Goal: Check status: Check status

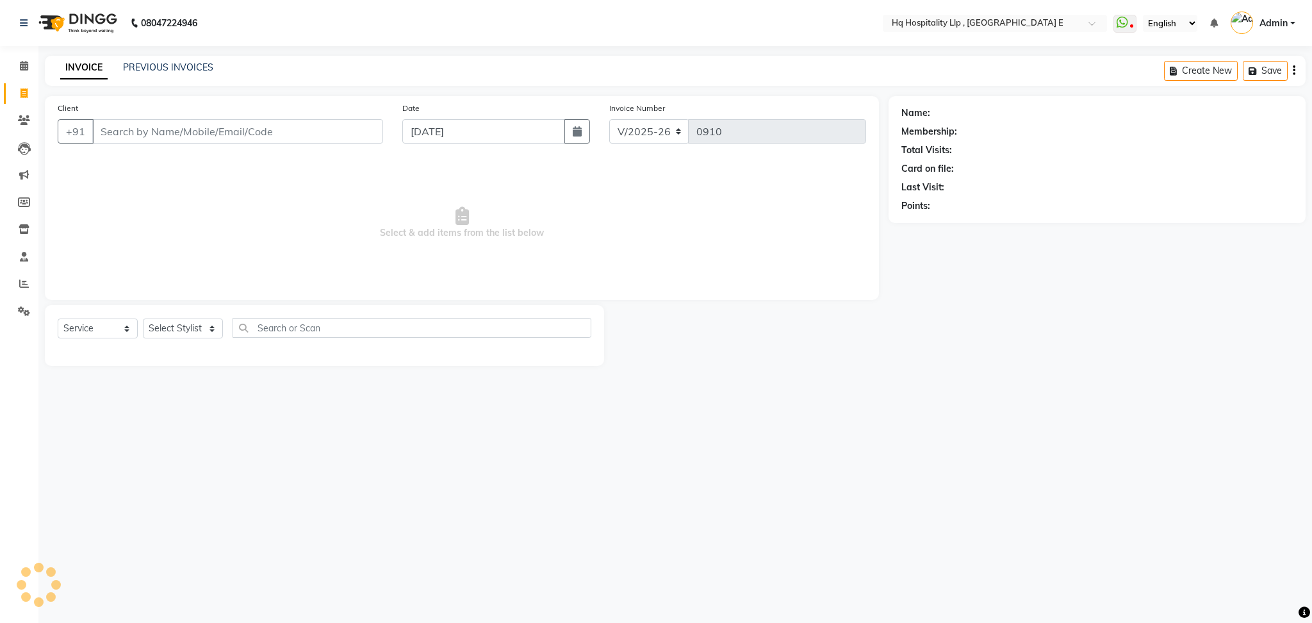
select select "5407"
select select "service"
click at [186, 59] on div "INVOICE PREVIOUS INVOICES Create New Save" at bounding box center [675, 71] width 1261 height 30
click at [183, 62] on link "PREVIOUS INVOICES" at bounding box center [168, 68] width 90 height 12
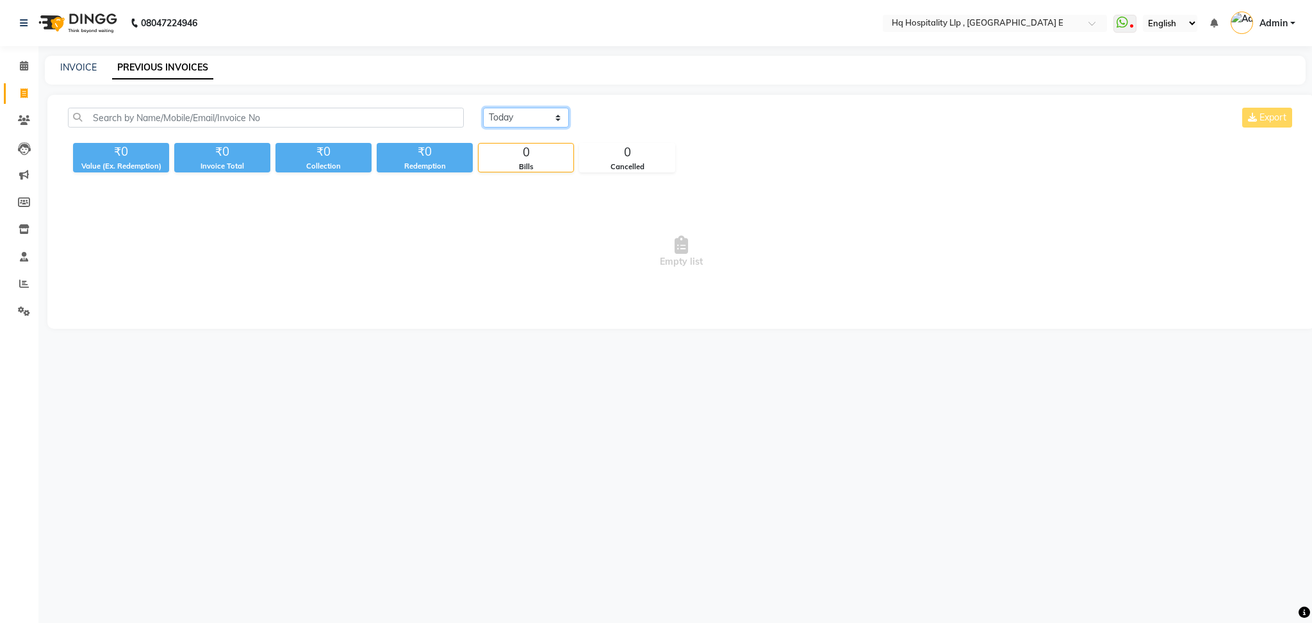
click at [493, 119] on select "[DATE] [DATE] Custom Range" at bounding box center [526, 118] width 86 height 20
select select "range"
click at [483, 108] on select "[DATE] [DATE] Custom Range" at bounding box center [526, 118] width 86 height 20
click at [622, 122] on input "[DATE]" at bounding box center [631, 118] width 90 height 18
select select "9"
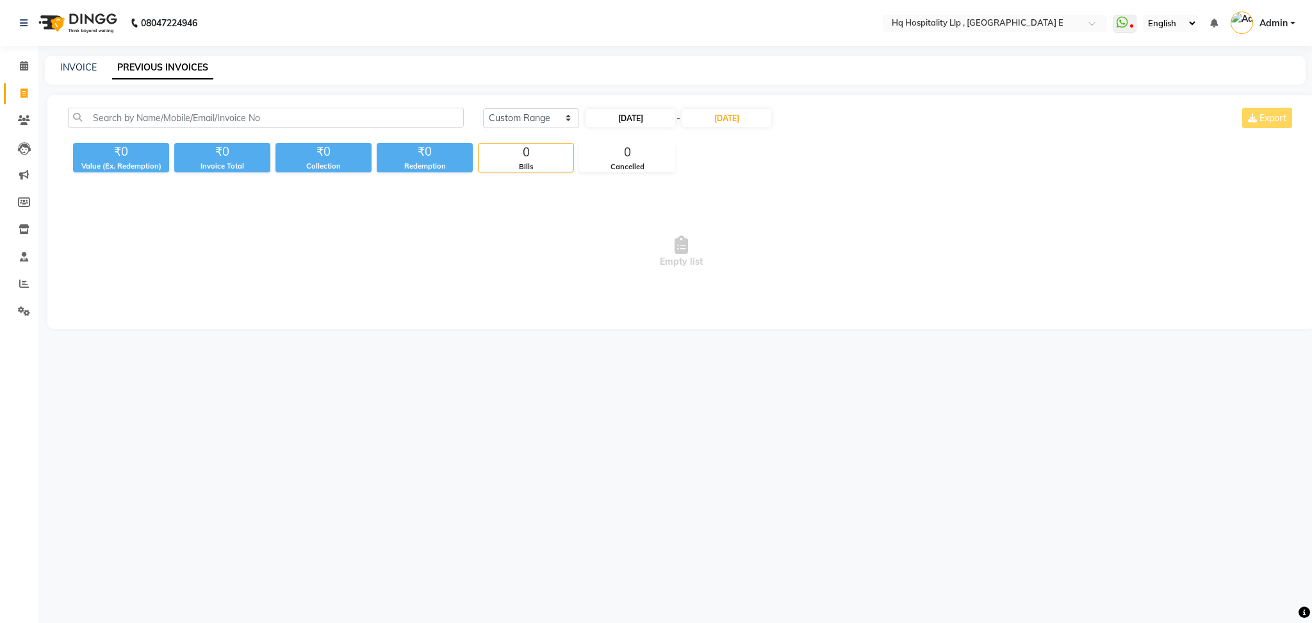
select select "2025"
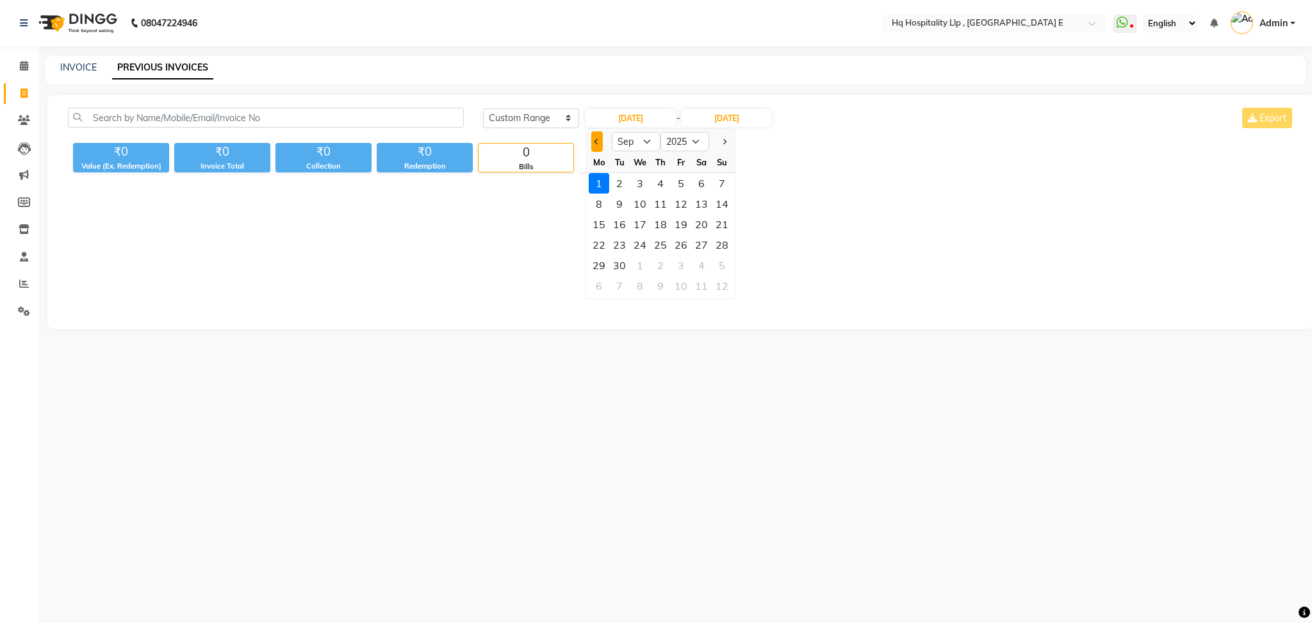
click at [597, 142] on span "Previous month" at bounding box center [597, 141] width 5 height 5
select select "8"
click at [686, 201] on div "8" at bounding box center [681, 204] width 21 height 21
type input "[DATE]"
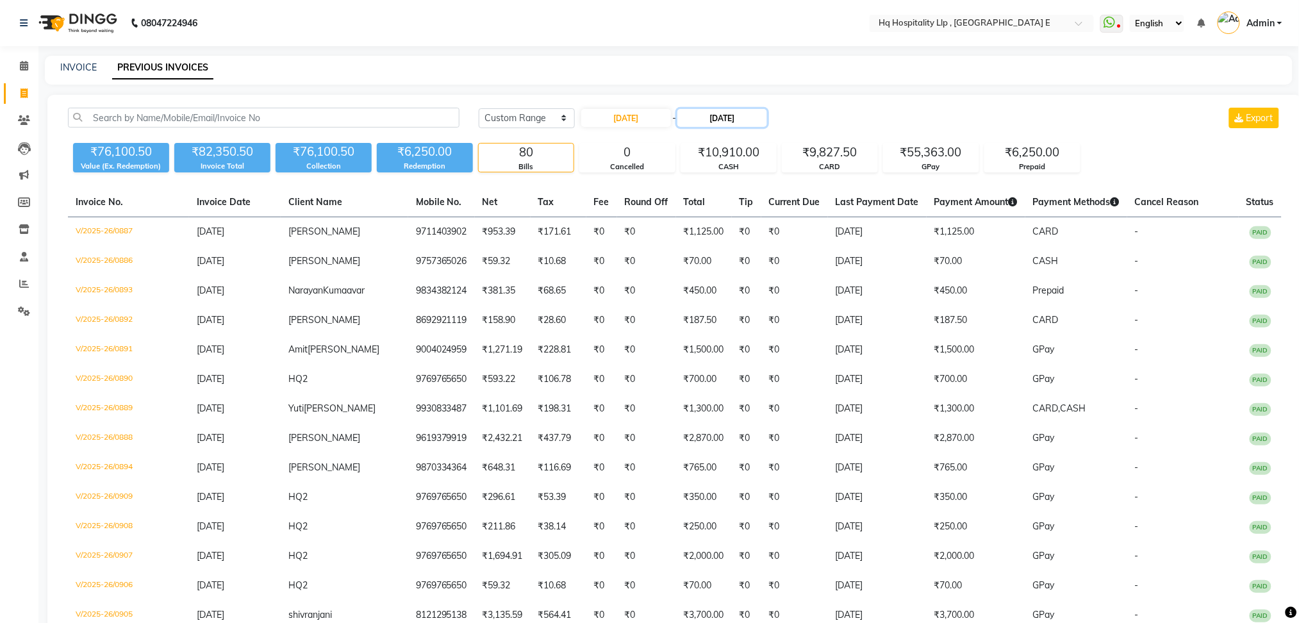
click at [726, 126] on input "[DATE]" at bounding box center [722, 118] width 90 height 18
select select "9"
click at [720, 200] on div "9" at bounding box center [715, 204] width 21 height 21
type input "[DATE]"
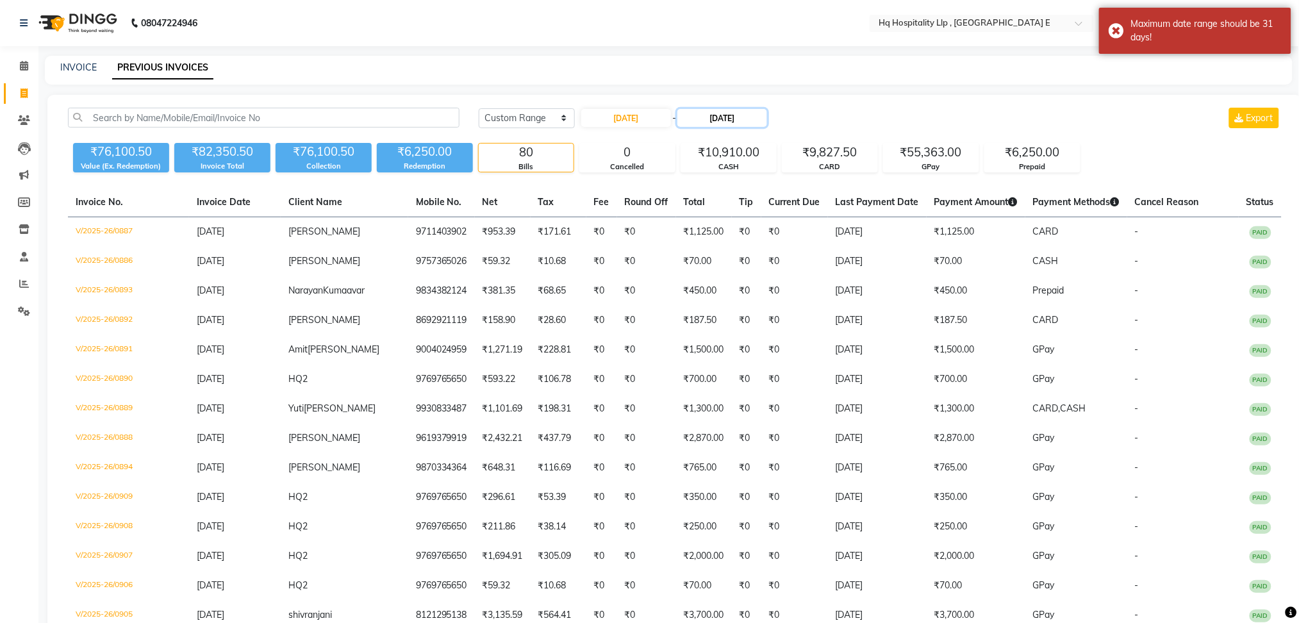
click at [702, 111] on input "[DATE]" at bounding box center [722, 118] width 90 height 18
select select "9"
click at [689, 209] on div "8" at bounding box center [694, 204] width 21 height 21
type input "[DATE]"
click at [999, 76] on div "INVOICE PREVIOUS INVOICES" at bounding box center [669, 70] width 1248 height 29
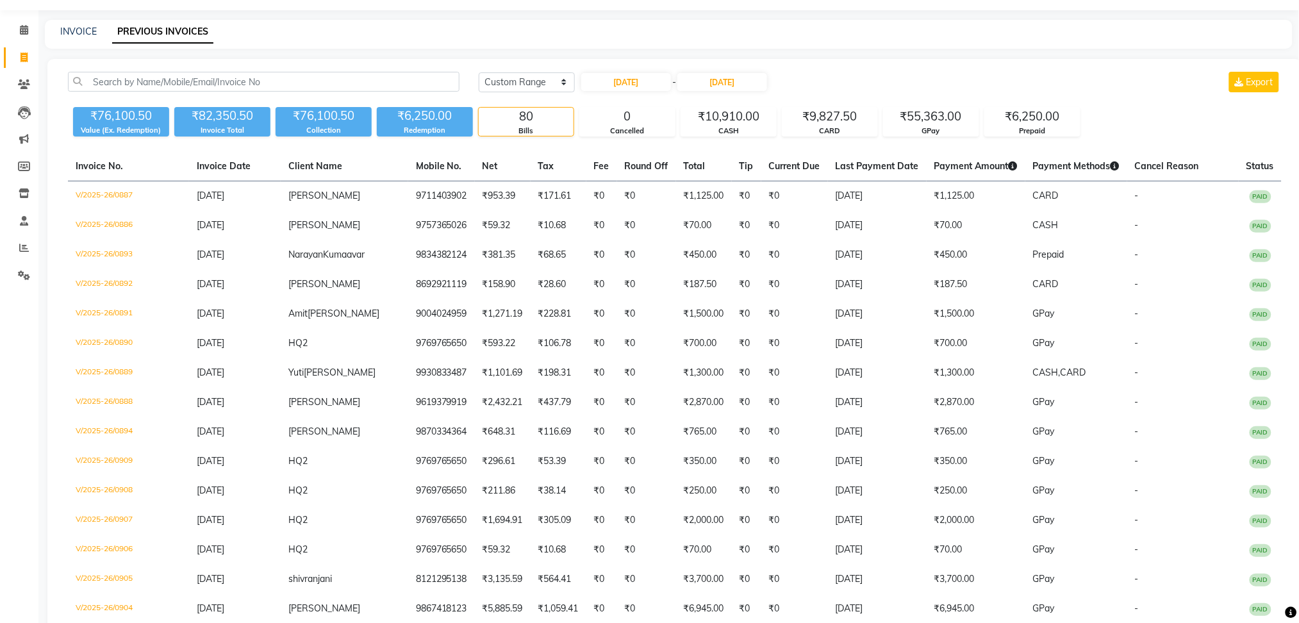
scroll to position [34, 0]
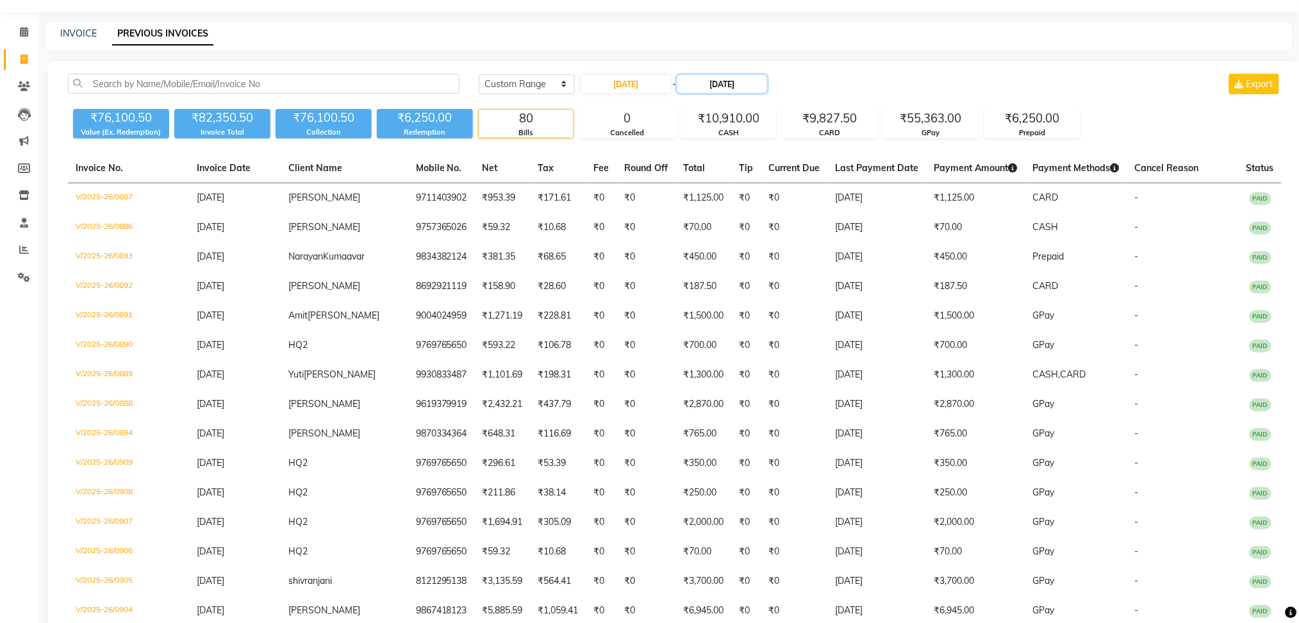
click at [739, 90] on input "[DATE]" at bounding box center [722, 84] width 90 height 18
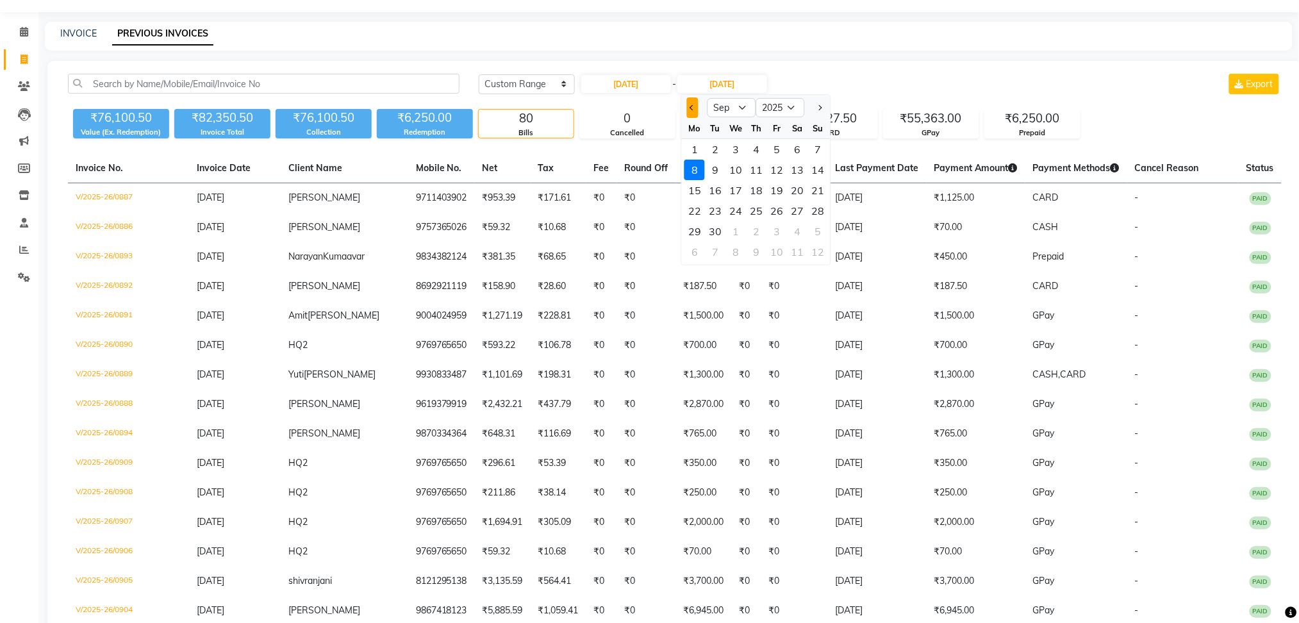
click at [694, 105] on span "Previous month" at bounding box center [692, 107] width 5 height 5
select select "8"
click at [795, 173] on div "9" at bounding box center [797, 170] width 21 height 21
type input "[DATE]"
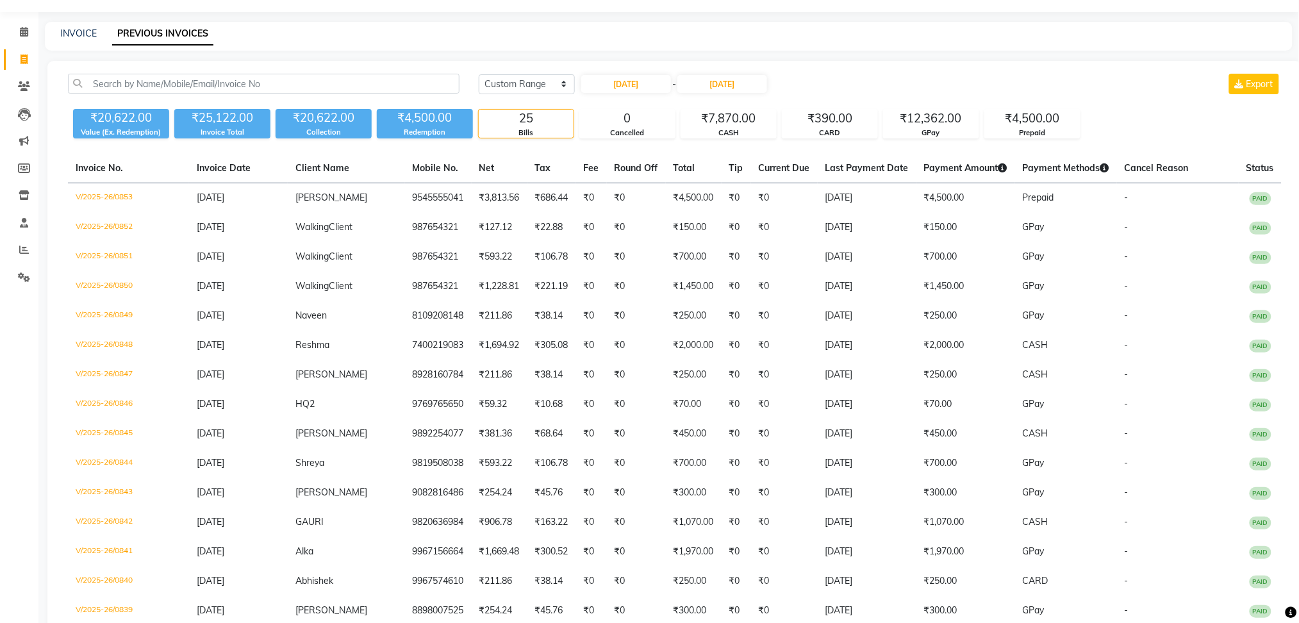
click at [1034, 63] on div "[DATE] [DATE] Custom Range [DATE] - [DATE] Export ₹20,622.00 Value (Ex. Redempt…" at bounding box center [674, 516] width 1255 height 910
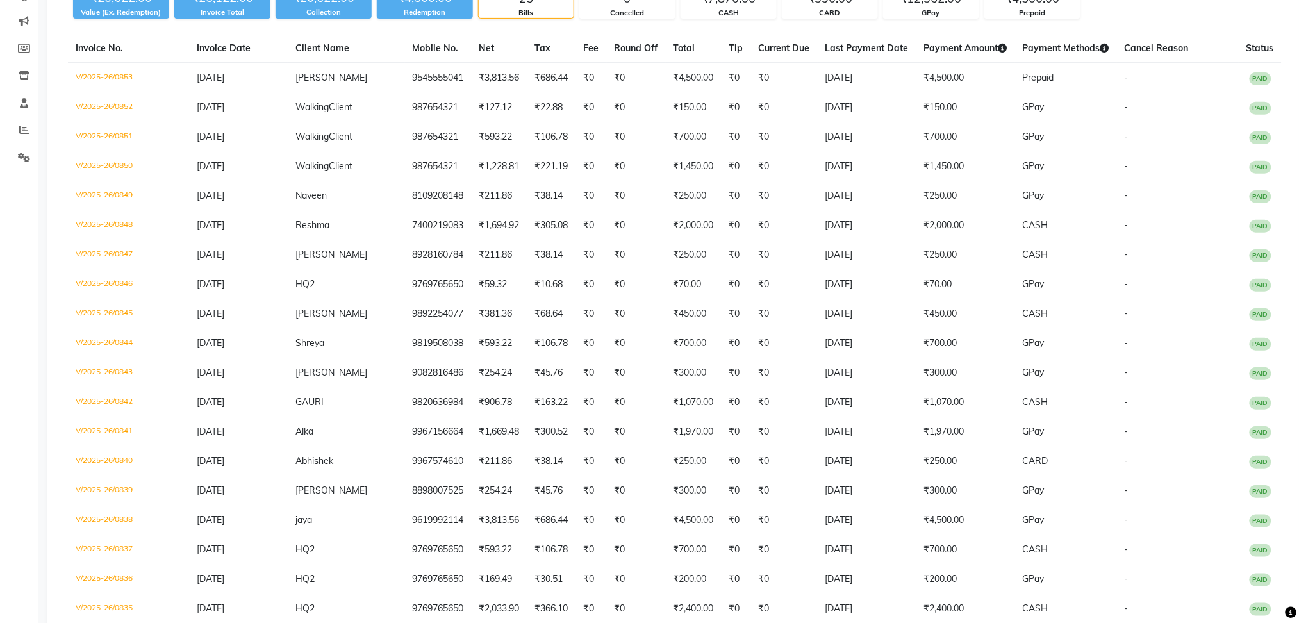
scroll to position [152, 0]
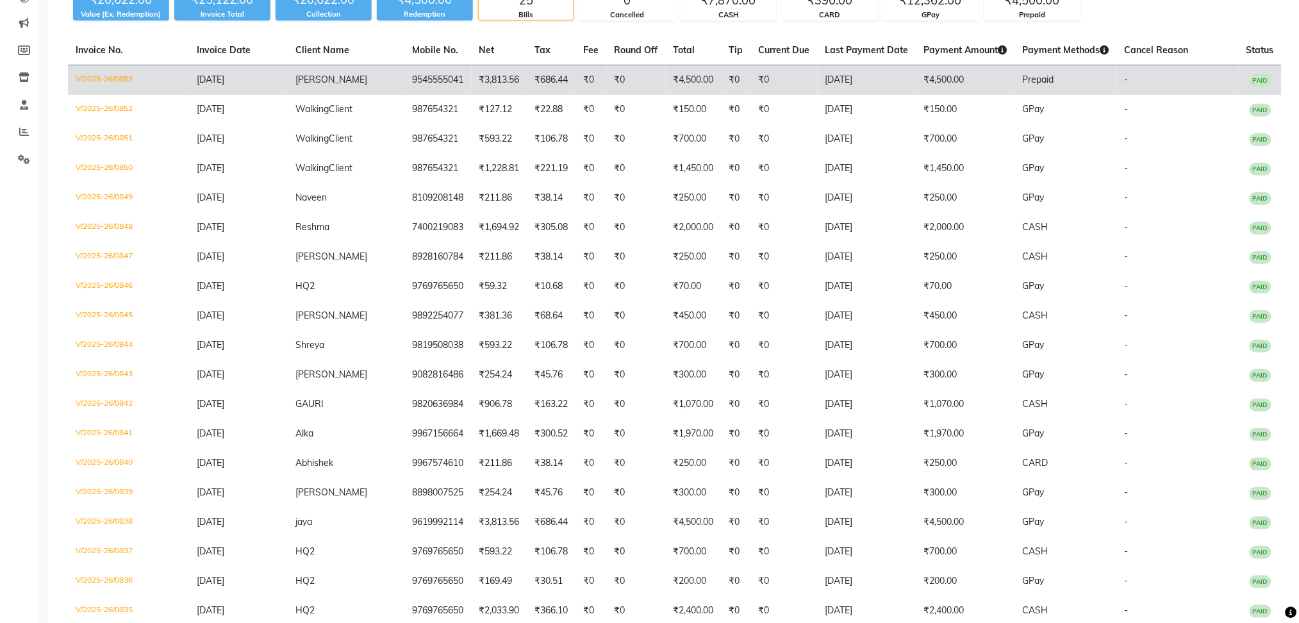
click at [117, 82] on td "V/2025-26/0853" at bounding box center [128, 80] width 121 height 30
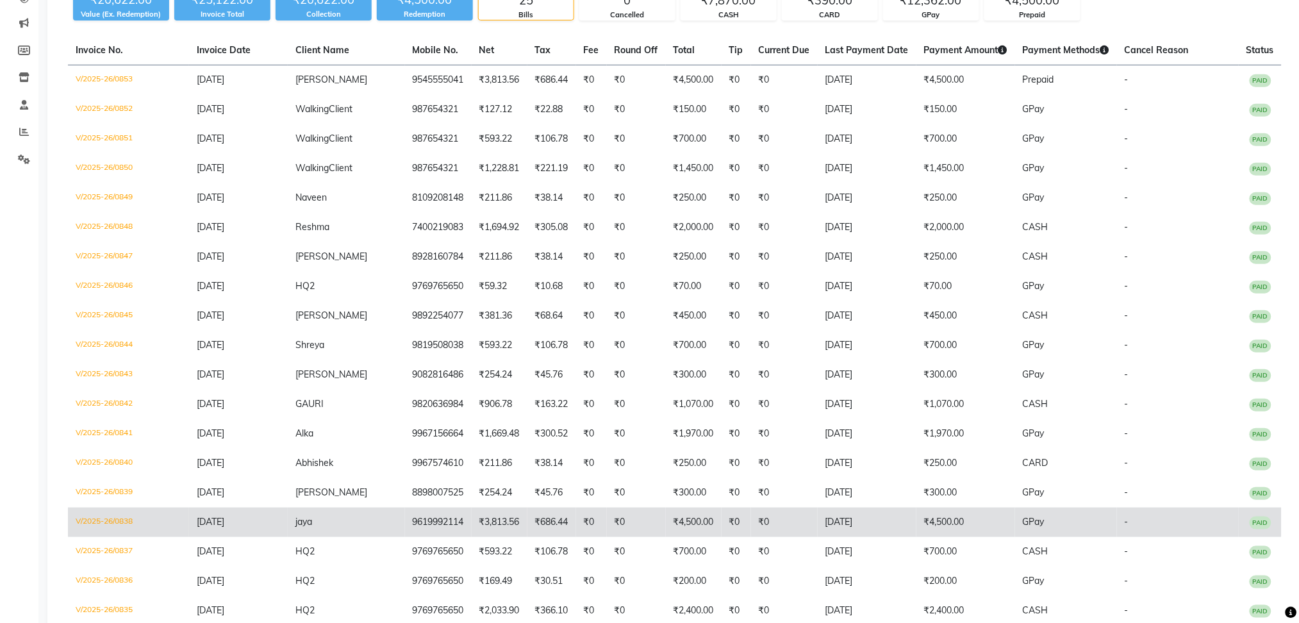
click at [131, 514] on td "V/2025-26/0838" at bounding box center [128, 521] width 121 height 29
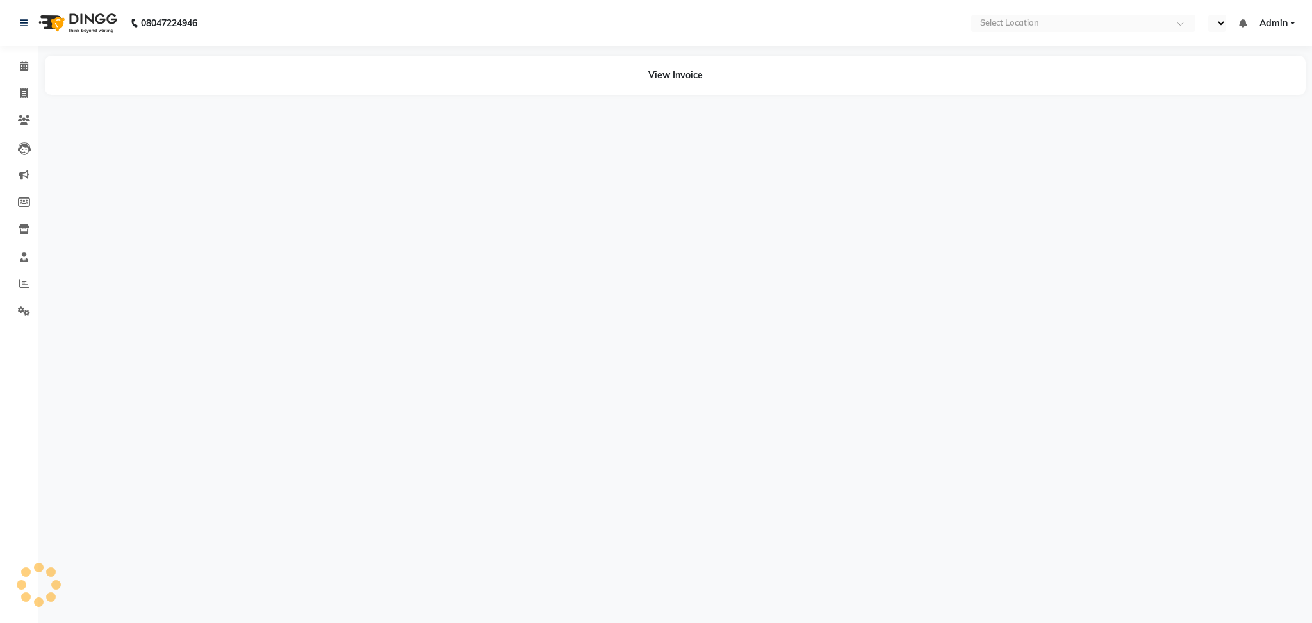
select select "en"
